Goal: Transaction & Acquisition: Purchase product/service

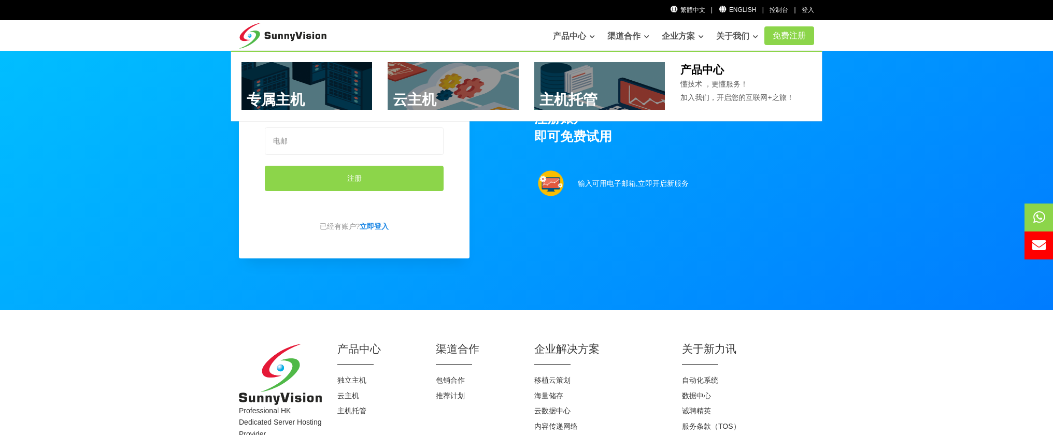
click at [288, 84] on link at bounding box center [307, 86] width 131 height 48
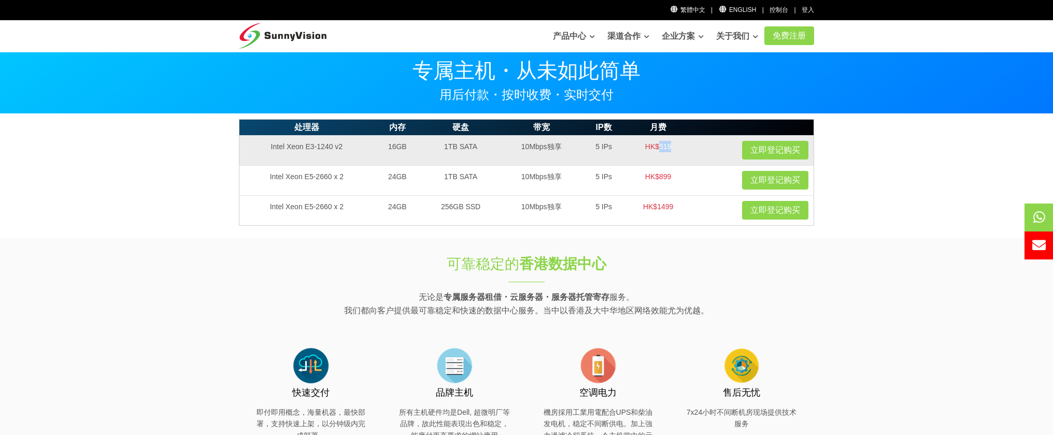
drag, startPoint x: 669, startPoint y: 148, endPoint x: 658, endPoint y: 149, distance: 10.9
click at [658, 149] on td "HK$519" at bounding box center [658, 150] width 65 height 30
click at [667, 162] on td "HK$519" at bounding box center [658, 150] width 65 height 30
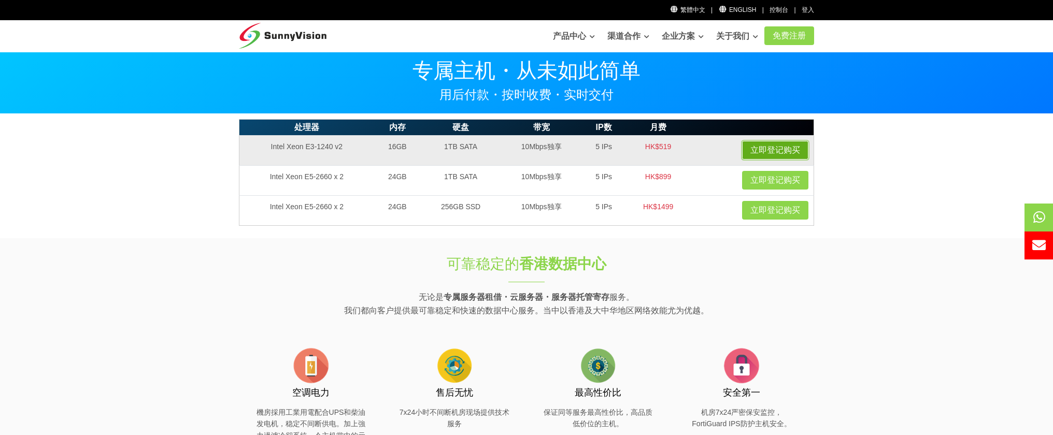
click at [760, 151] on link "立即登记购买" at bounding box center [775, 150] width 66 height 19
